Goal: Use online tool/utility: Utilize a website feature to perform a specific function

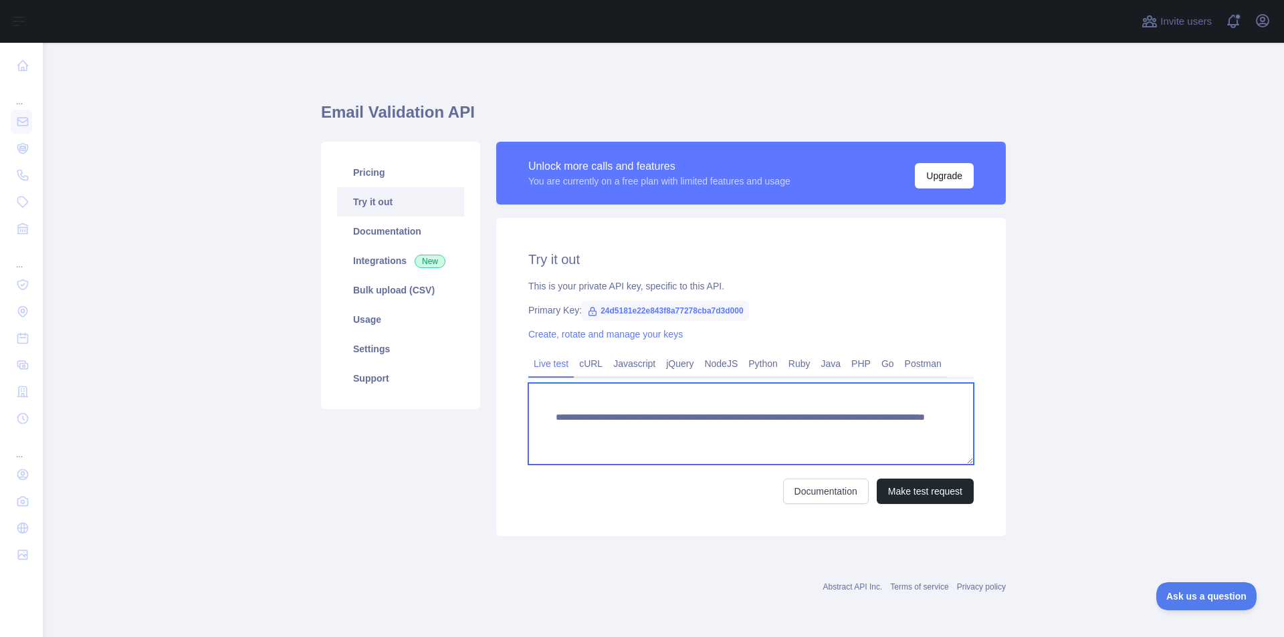
drag, startPoint x: 789, startPoint y: 436, endPoint x: 1196, endPoint y: 482, distance: 409.3
click at [1196, 482] on main "**********" at bounding box center [663, 340] width 1241 height 595
type textarea "**********"
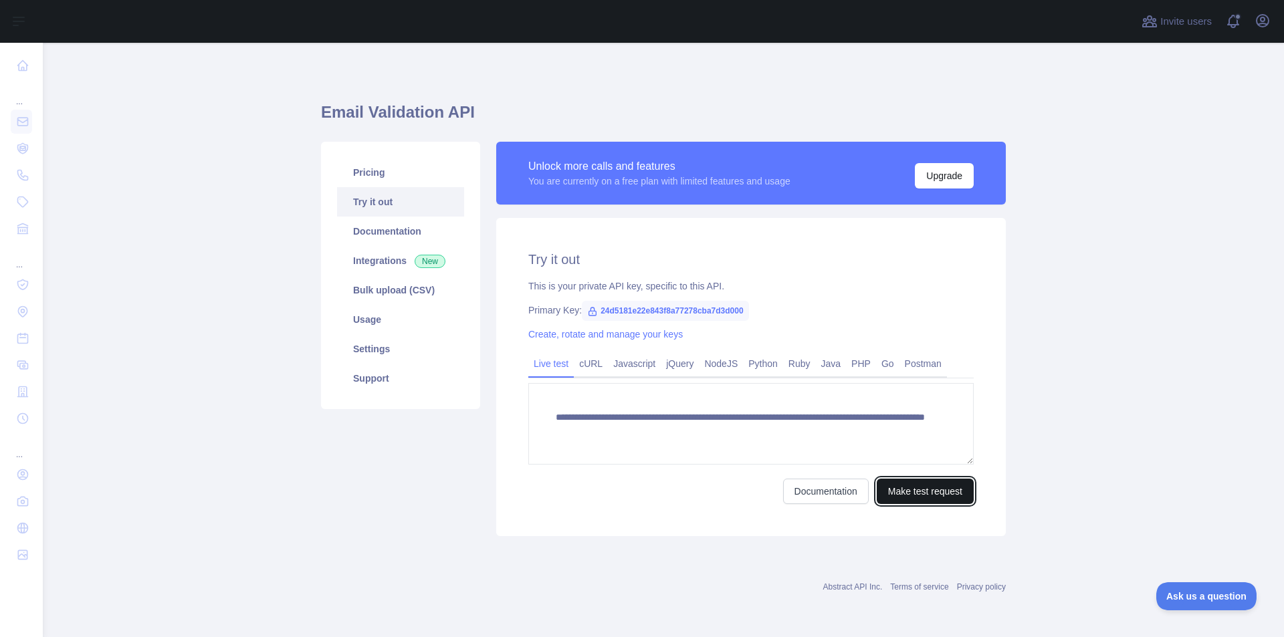
click at [914, 499] on button "Make test request" at bounding box center [925, 491] width 97 height 25
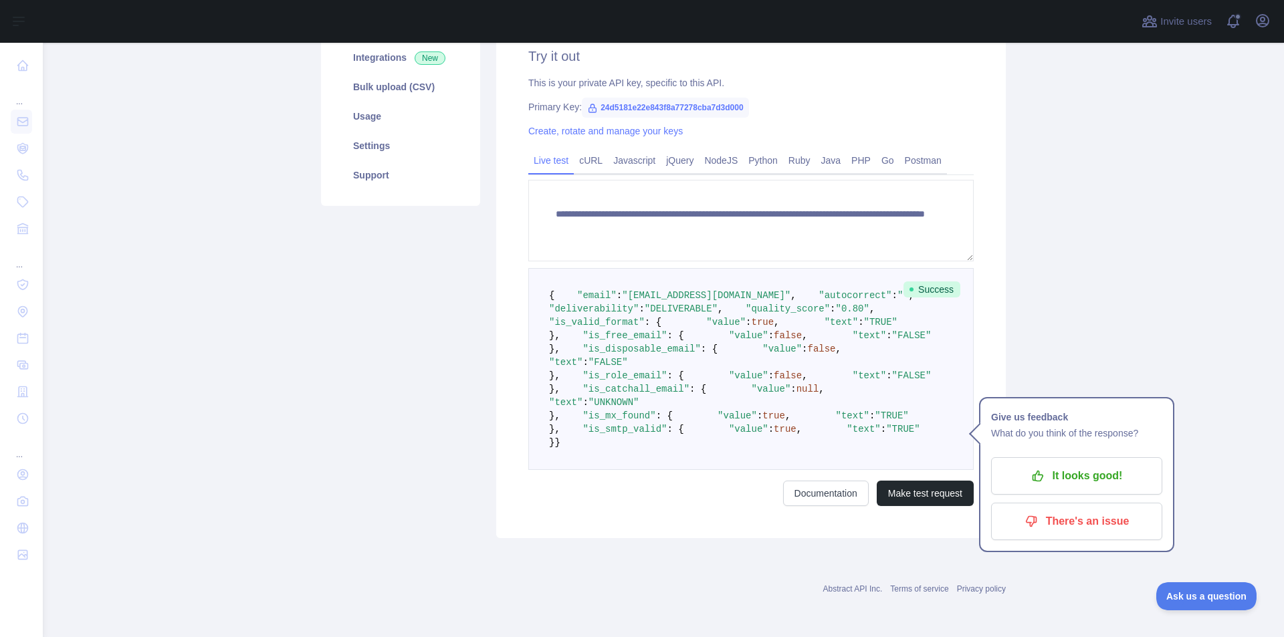
drag, startPoint x: 706, startPoint y: 557, endPoint x: 557, endPoint y: 664, distance: 184.1
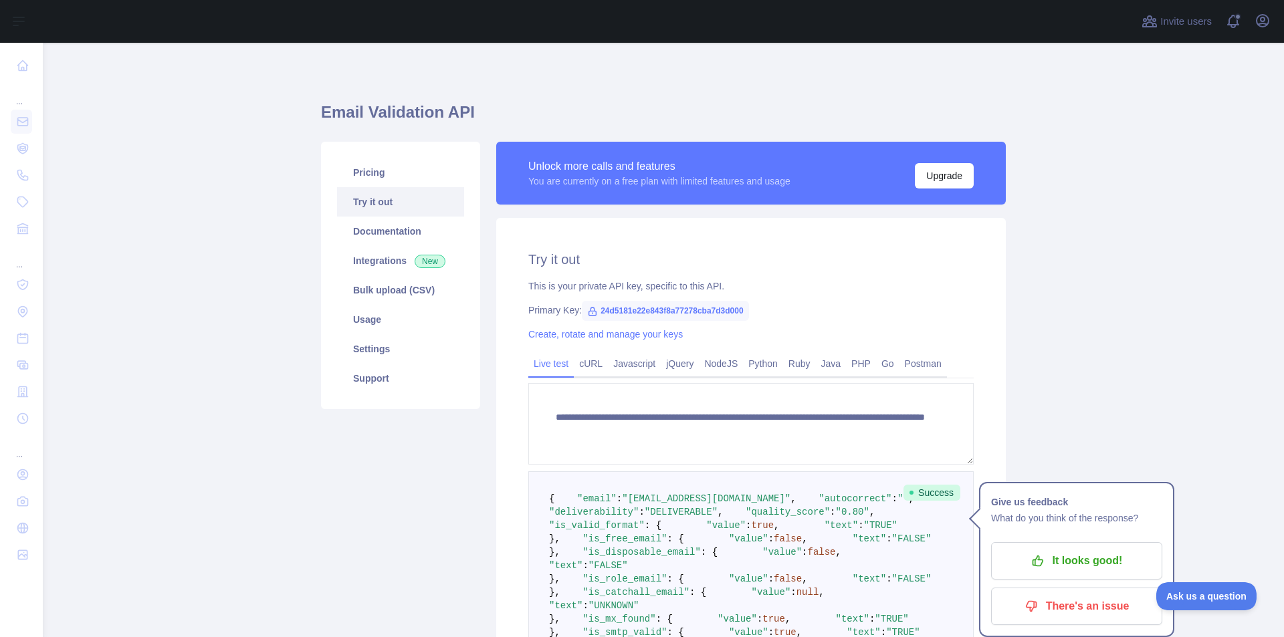
drag, startPoint x: 1079, startPoint y: 504, endPoint x: 1082, endPoint y: 184, distance: 320.4
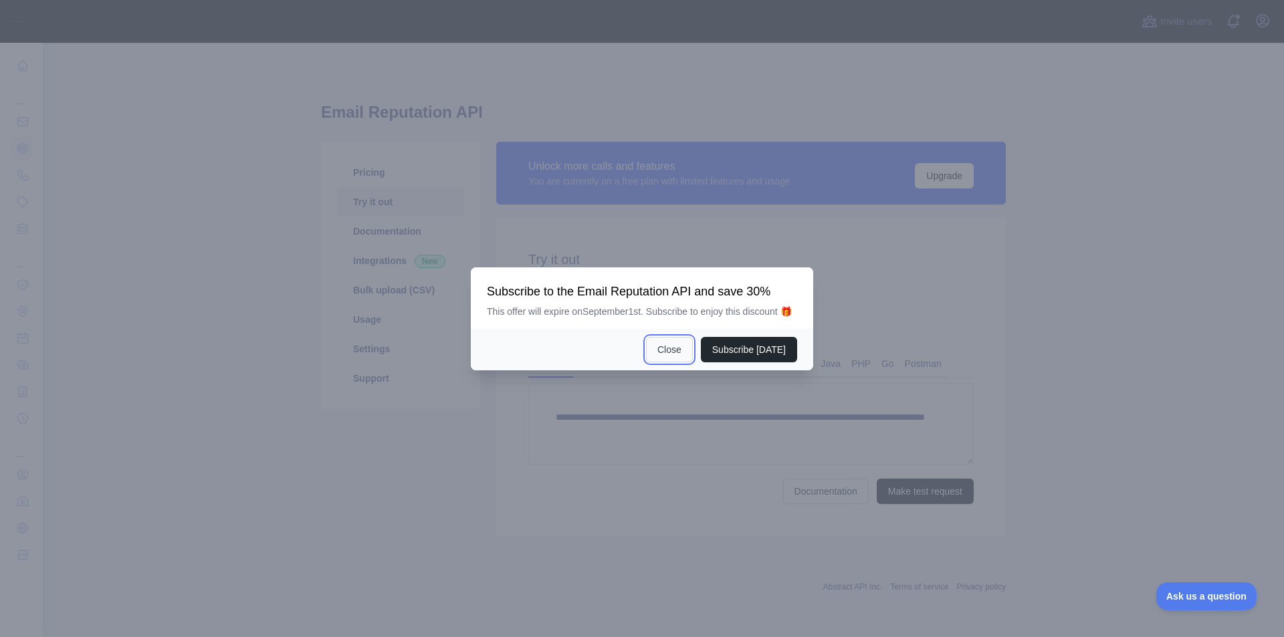
click at [678, 351] on button "Close" at bounding box center [669, 349] width 47 height 25
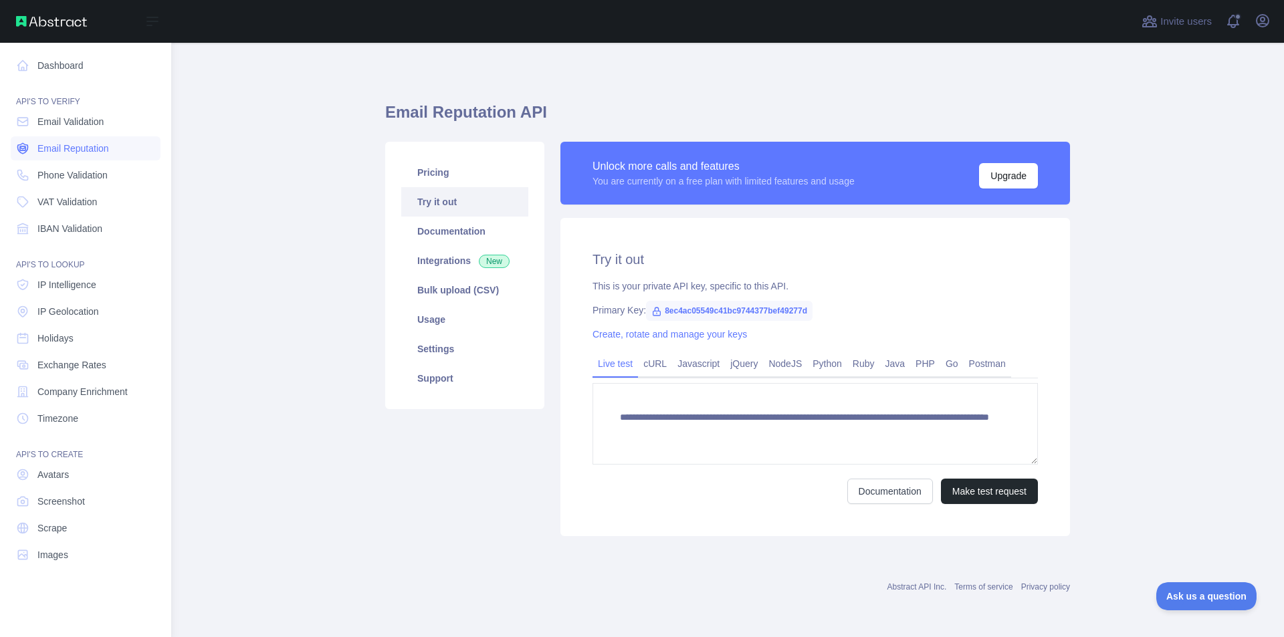
click at [65, 148] on span "Email Reputation" at bounding box center [73, 148] width 72 height 13
click at [59, 185] on link "Phone Validation" at bounding box center [86, 175] width 150 height 24
click at [59, 149] on span "Email Reputation" at bounding box center [73, 148] width 72 height 13
click at [66, 171] on span "Phone Validation" at bounding box center [72, 175] width 70 height 13
